Goal: Find specific page/section: Find specific page/section

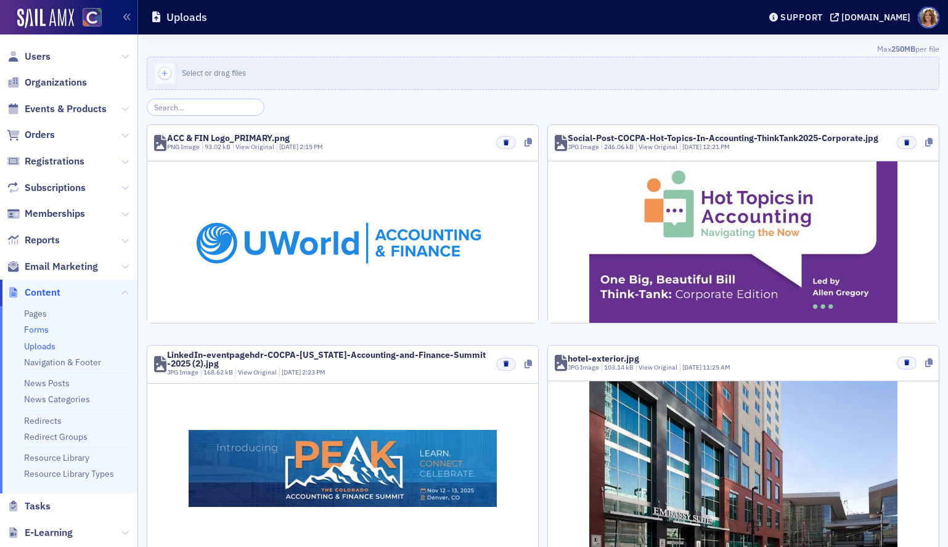
click at [37, 329] on link "Forms" at bounding box center [36, 329] width 25 height 11
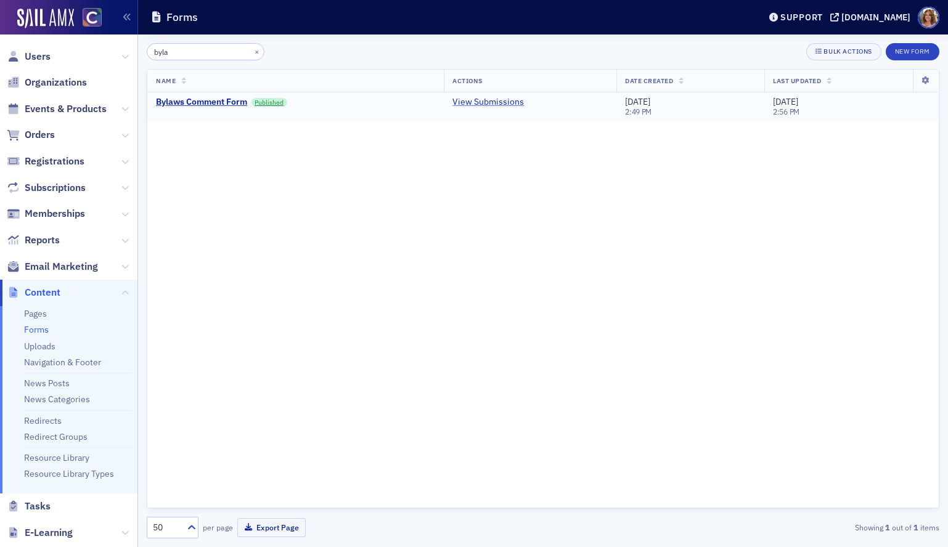
type input "byla"
click at [493, 101] on link "View Submissions" at bounding box center [488, 102] width 72 height 11
